Goal: Transaction & Acquisition: Download file/media

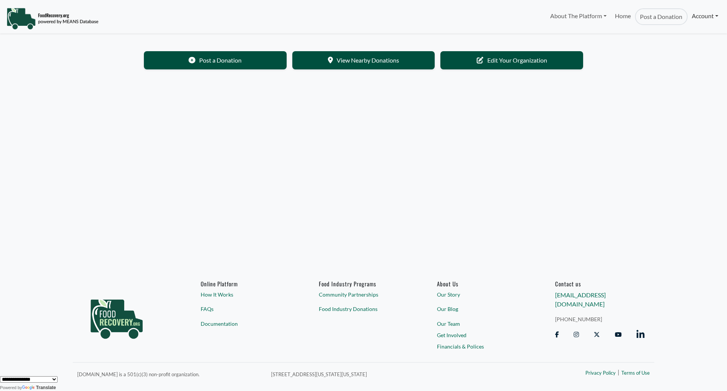
click at [712, 18] on link "Account" at bounding box center [705, 15] width 35 height 15
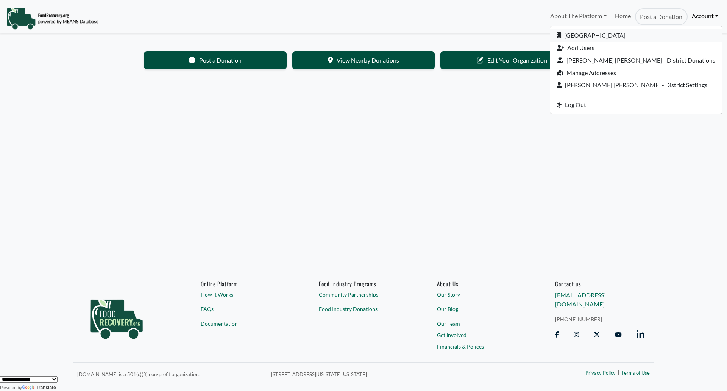
click at [660, 33] on link "[GEOGRAPHIC_DATA]" at bounding box center [636, 35] width 172 height 12
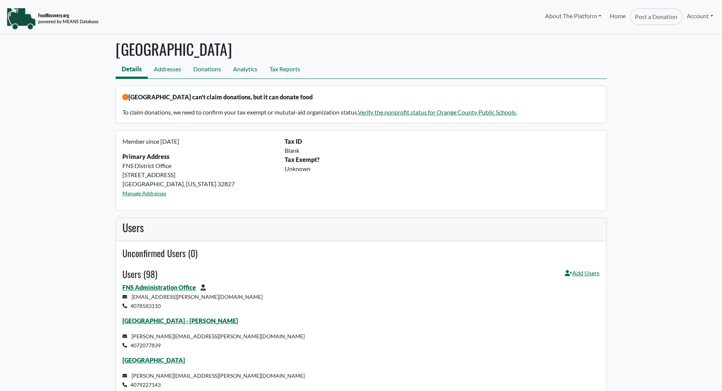
select select "Language Translate Widget"
click at [290, 68] on link "Tax Reports" at bounding box center [284, 69] width 43 height 17
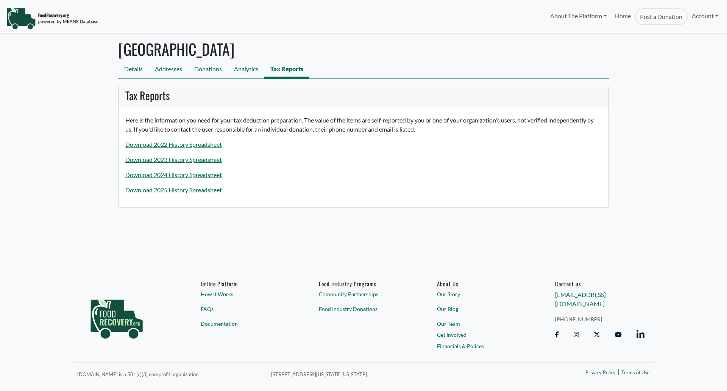
select select "Language Translate Widget"
click at [185, 190] on link "Download 2025 History Spreadsheet" at bounding box center [173, 189] width 97 height 7
click at [169, 191] on link "Download 2025 History Spreadsheet" at bounding box center [173, 189] width 97 height 7
click at [197, 189] on link "Download 2025 History Spreadsheet" at bounding box center [173, 189] width 97 height 7
click at [209, 189] on link "Download 2025 History Spreadsheet" at bounding box center [173, 189] width 97 height 7
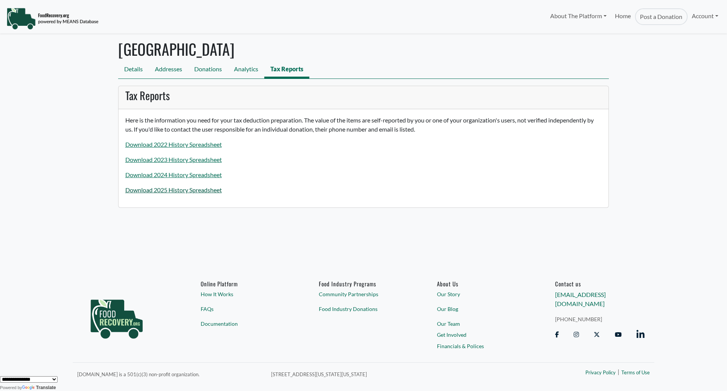
click at [156, 188] on link "Download 2025 History Spreadsheet" at bounding box center [173, 189] width 97 height 7
click at [201, 190] on link "Download 2025 History Spreadsheet" at bounding box center [173, 189] width 97 height 7
click at [98, 217] on body "About The Platform How It Works FAQs Documentation Home Post a Donation Account…" at bounding box center [363, 195] width 727 height 391
drag, startPoint x: 79, startPoint y: 116, endPoint x: 101, endPoint y: 9, distance: 109.0
click at [79, 116] on body "About The Platform How It Works FAQs Documentation Home Post a Donation Account…" at bounding box center [363, 195] width 727 height 391
